Goal: Task Accomplishment & Management: Use online tool/utility

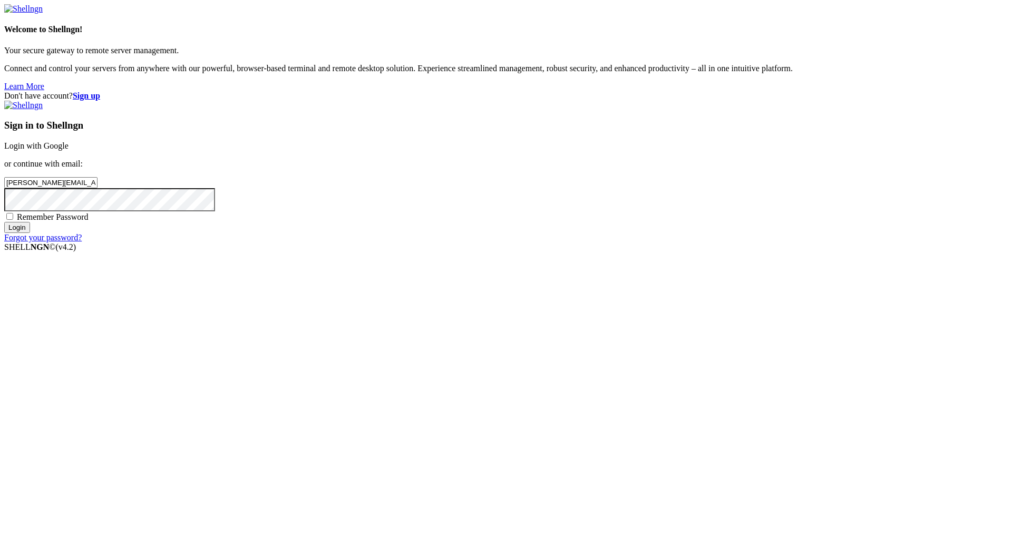
click at [30, 233] on input "Login" at bounding box center [17, 227] width 26 height 11
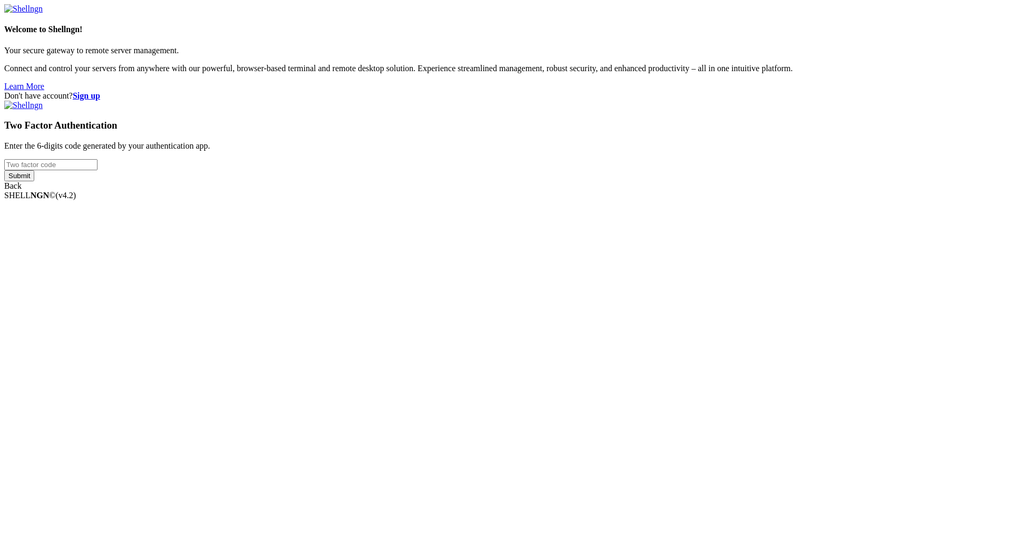
click at [98, 170] on input "number" at bounding box center [50, 164] width 93 height 11
type input "041151"
click at [34, 181] on input "Submit" at bounding box center [19, 175] width 30 height 11
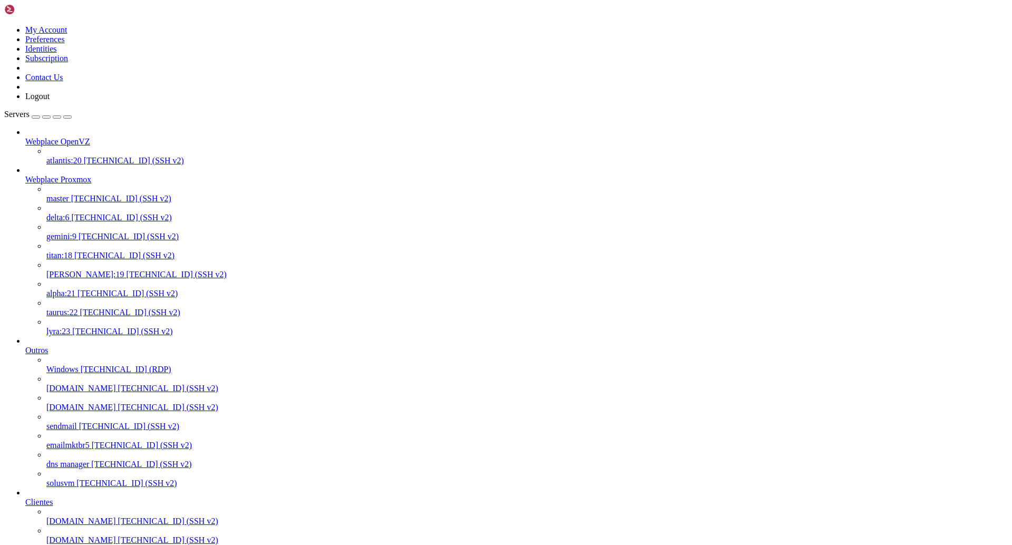
click at [90, 232] on span "[TECHNICAL_ID] (SSH v2)" at bounding box center [129, 236] width 100 height 9
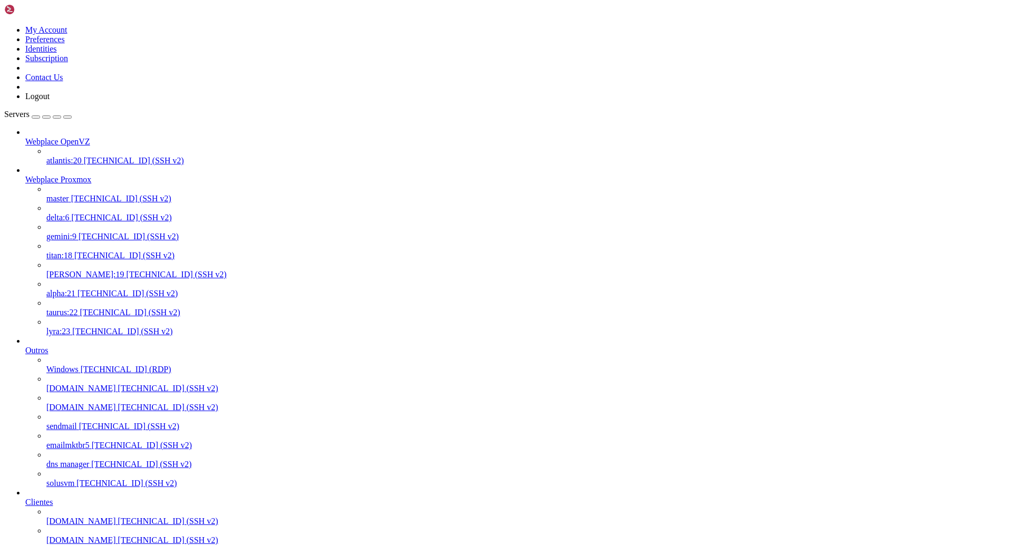
drag, startPoint x: 362, startPoint y: 260, endPoint x: 428, endPoint y: 159, distance: 120.3
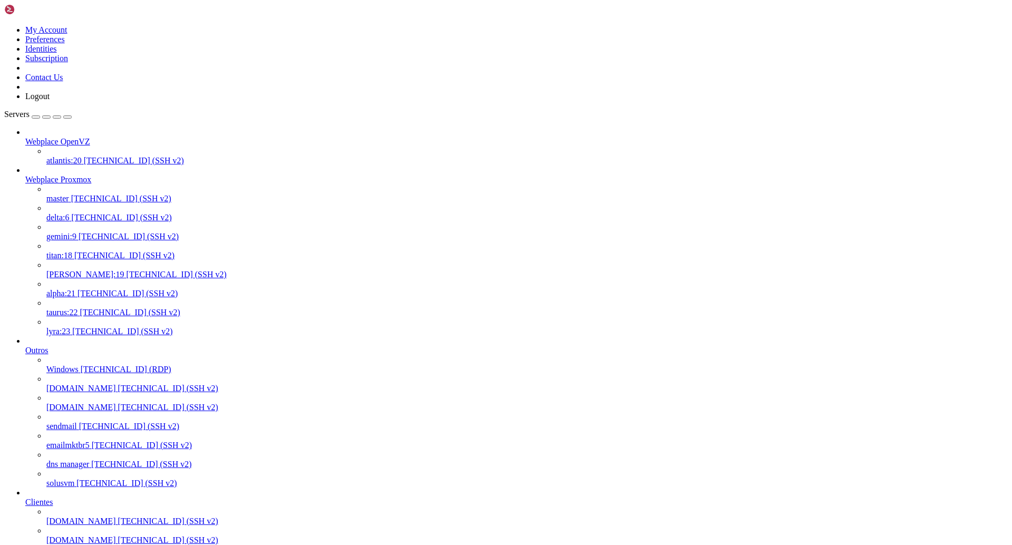
drag, startPoint x: 207, startPoint y: 1603, endPoint x: 201, endPoint y: 1602, distance: 5.9
click at [81, 213] on span "[TECHNICAL_ID] (SSH v2)" at bounding box center [122, 217] width 100 height 9
